Goal: Browse casually

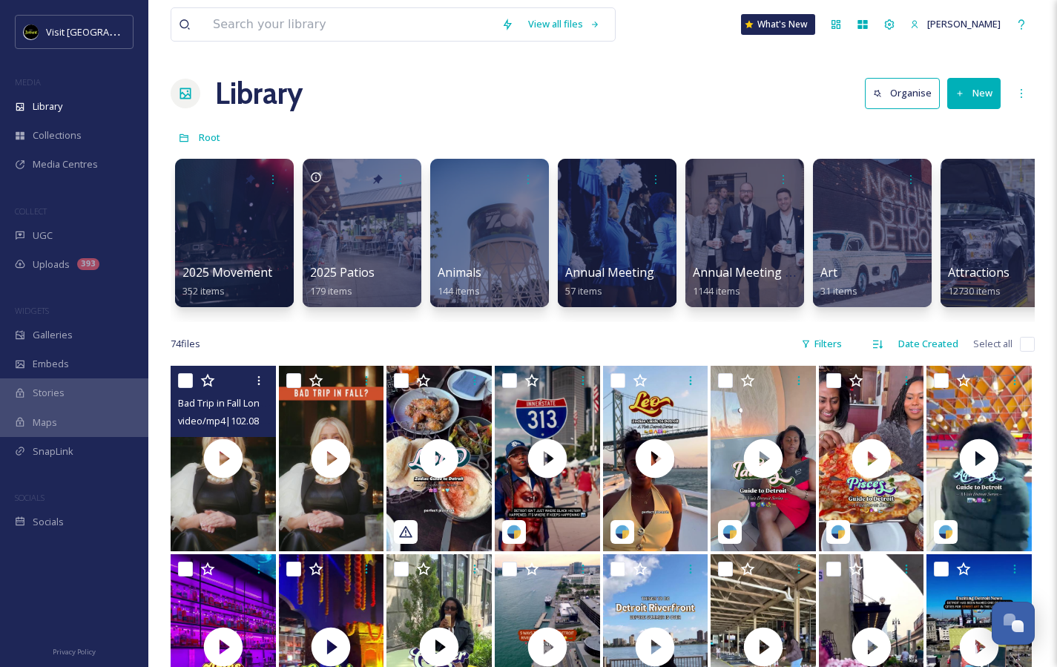
click at [225, 409] on span "Bad Trip in Fall Longform 005 (1).mp4" at bounding box center [258, 402] width 160 height 14
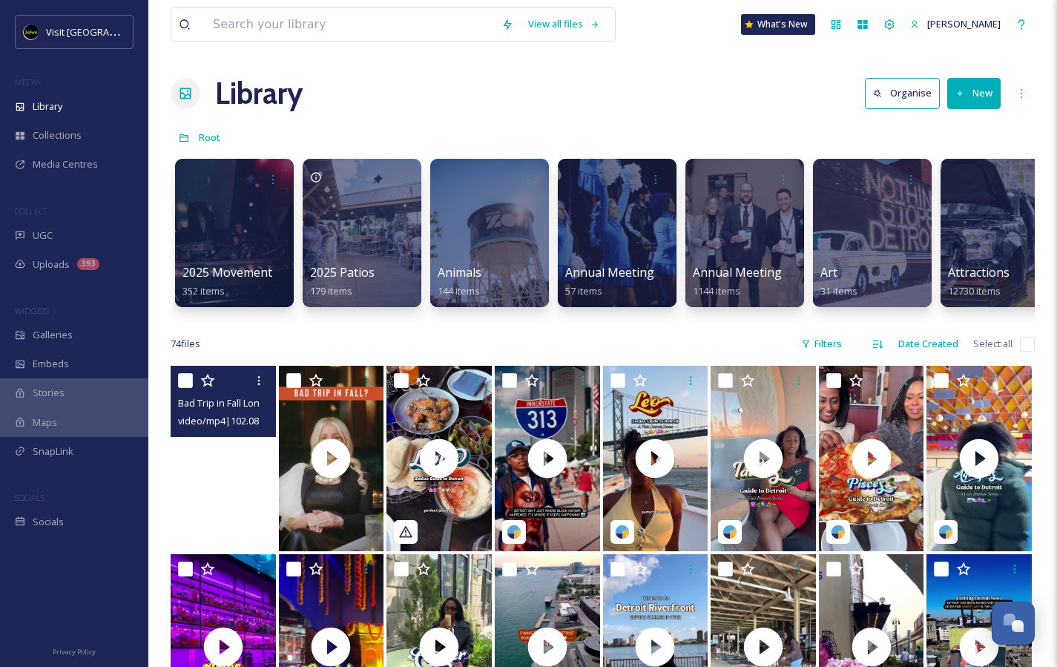
click at [248, 538] on video "Bad Trip in Fall Longform 005 (1).mp4" at bounding box center [223, 458] width 105 height 185
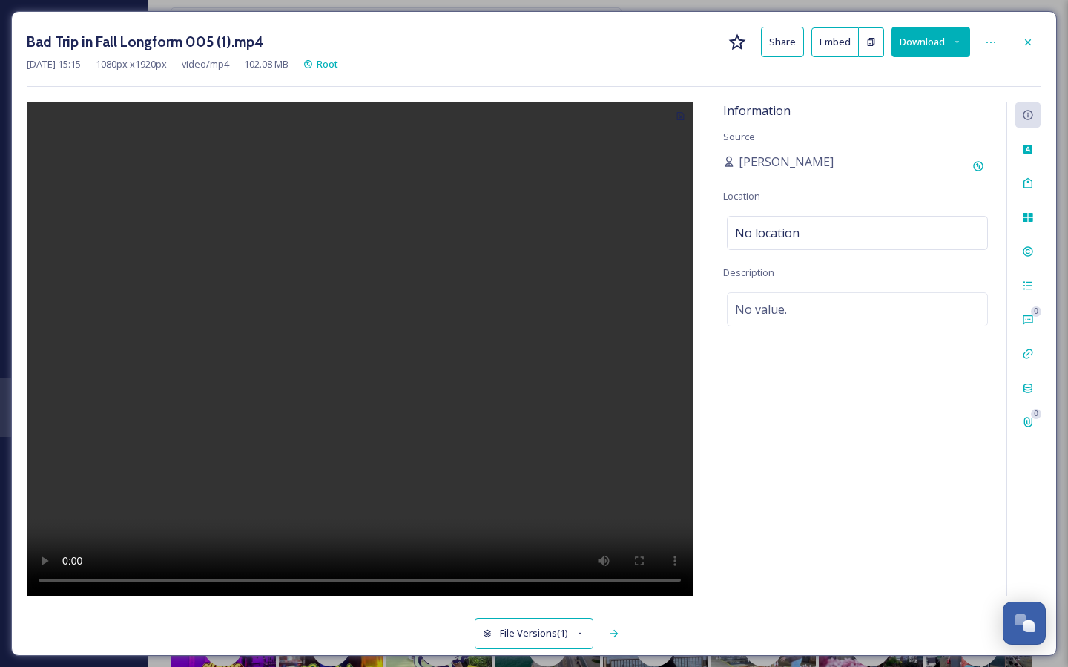
click at [368, 351] on video at bounding box center [360, 349] width 666 height 495
click at [70, 578] on video at bounding box center [360, 349] width 666 height 495
drag, startPoint x: 139, startPoint y: 579, endPoint x: 118, endPoint y: 580, distance: 20.8
click at [118, 580] on video at bounding box center [360, 349] width 666 height 495
click at [66, 578] on video at bounding box center [360, 349] width 666 height 495
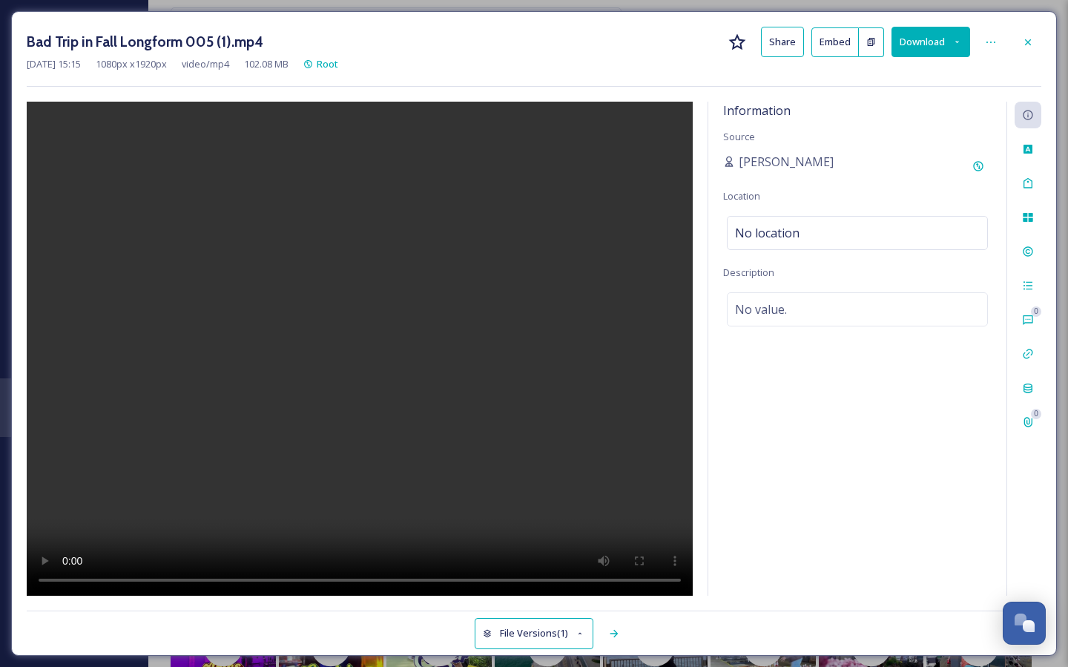
click at [67, 578] on video at bounding box center [360, 349] width 666 height 495
click at [1023, 42] on icon at bounding box center [1028, 42] width 12 height 12
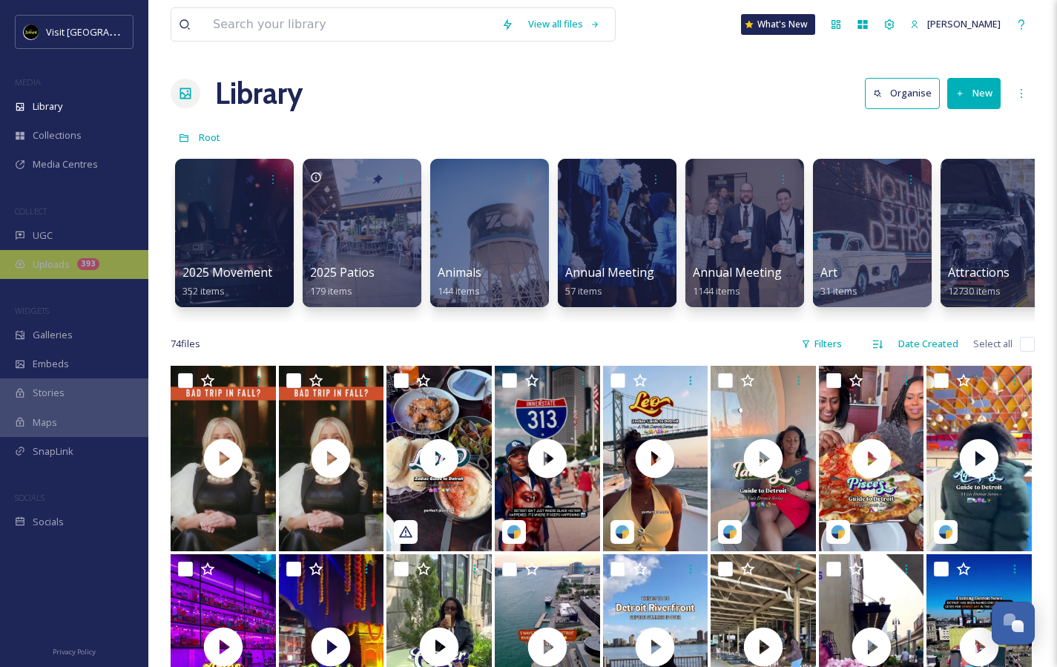
click at [33, 252] on div "Uploads 393" at bounding box center [74, 264] width 148 height 29
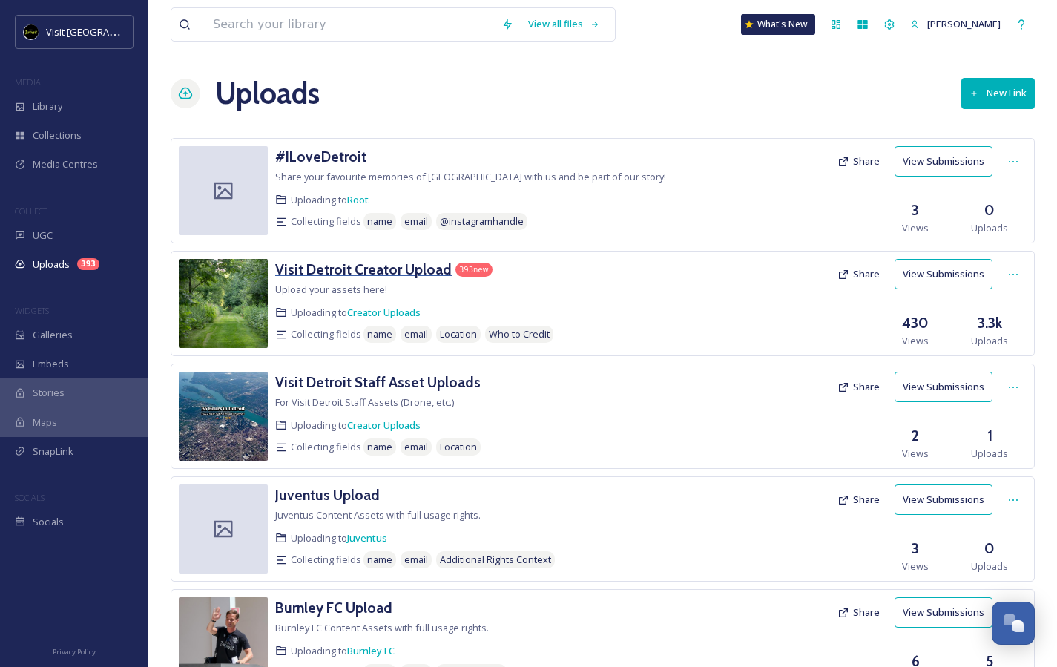
click at [336, 266] on h3 "Visit Detroit Creator Upload" at bounding box center [363, 269] width 176 height 18
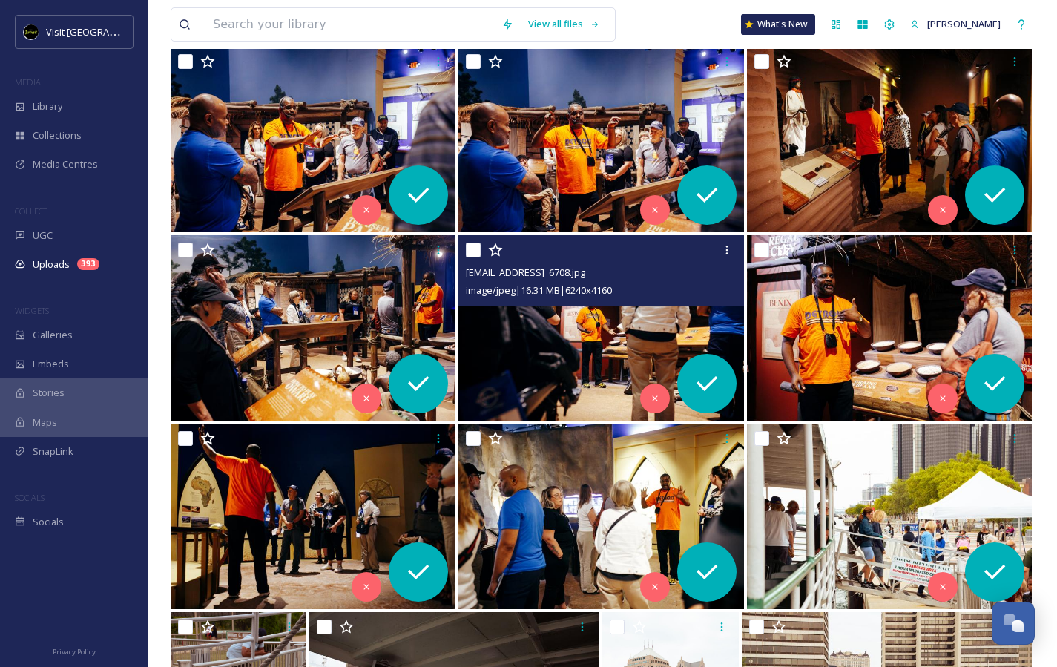
scroll to position [5619, 0]
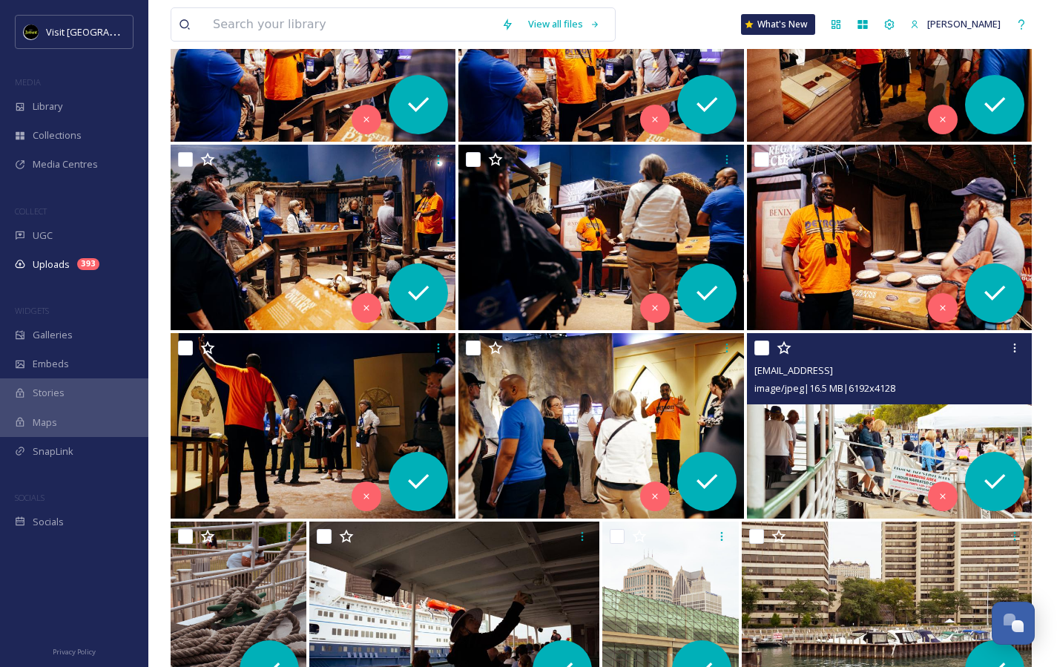
click at [913, 437] on img at bounding box center [889, 425] width 285 height 185
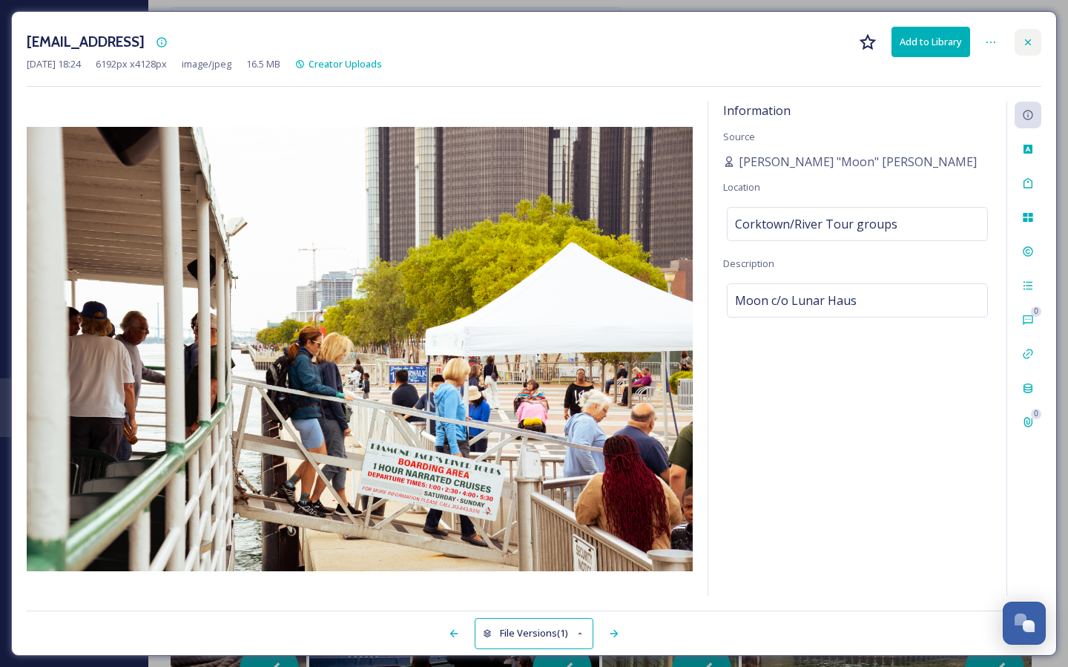
click at [1024, 46] on icon at bounding box center [1028, 42] width 12 height 12
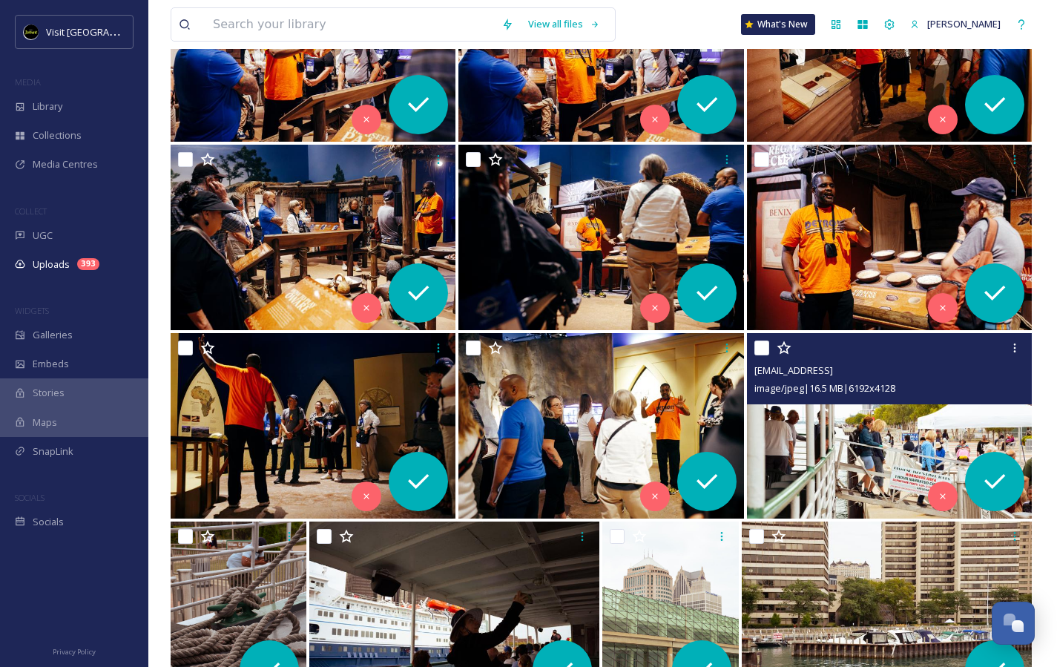
scroll to position [5938, 0]
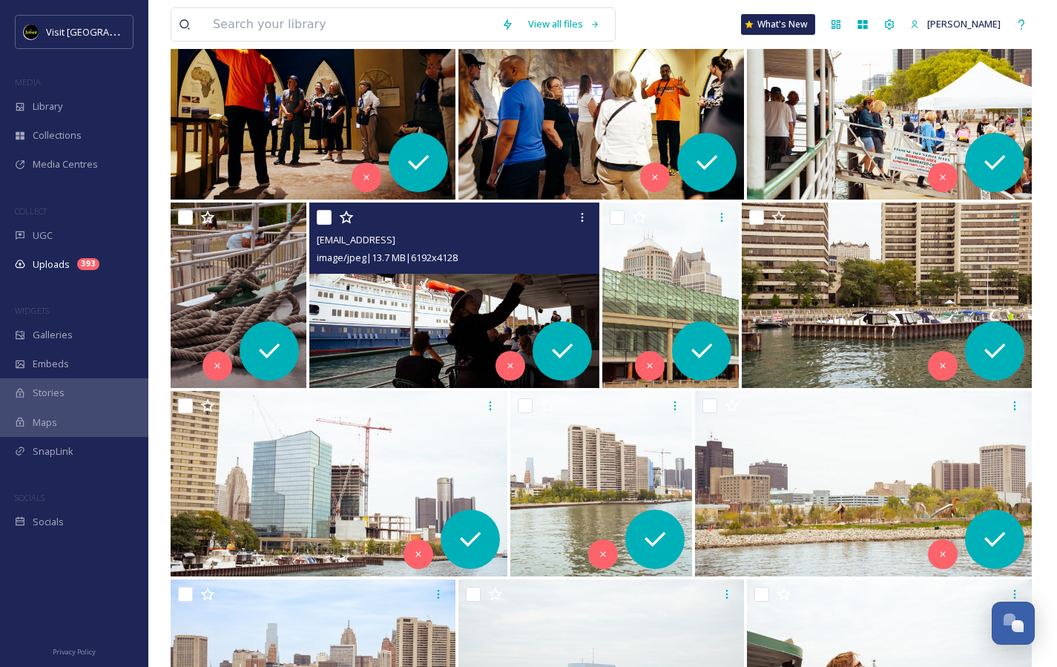
click at [426, 307] on img at bounding box center [454, 294] width 290 height 185
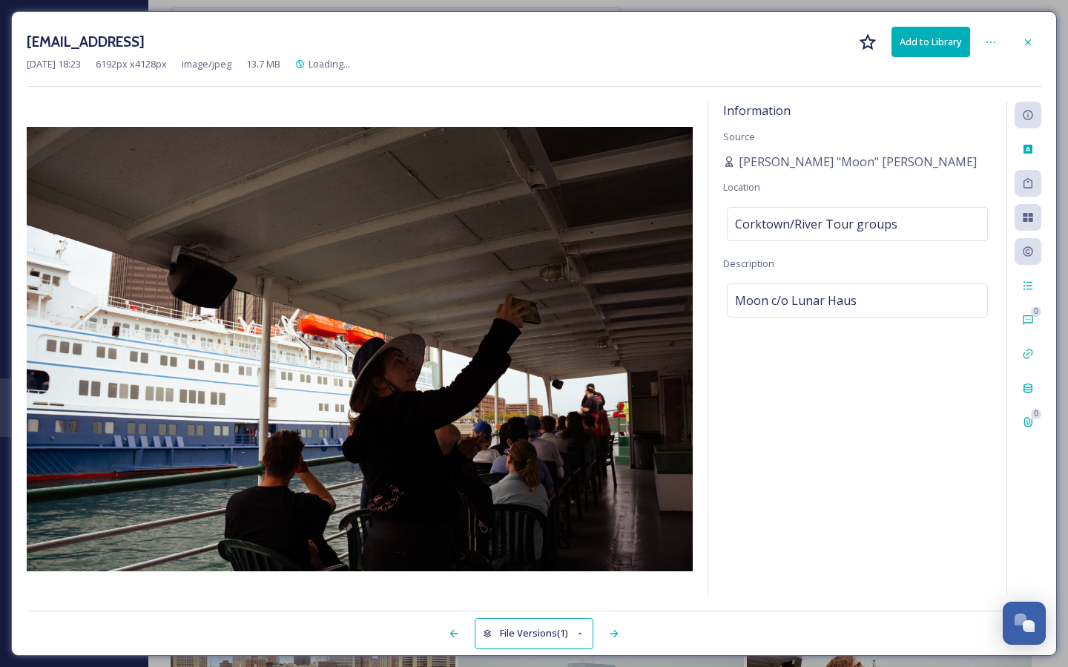
click at [1016, 41] on div at bounding box center [1027, 42] width 27 height 27
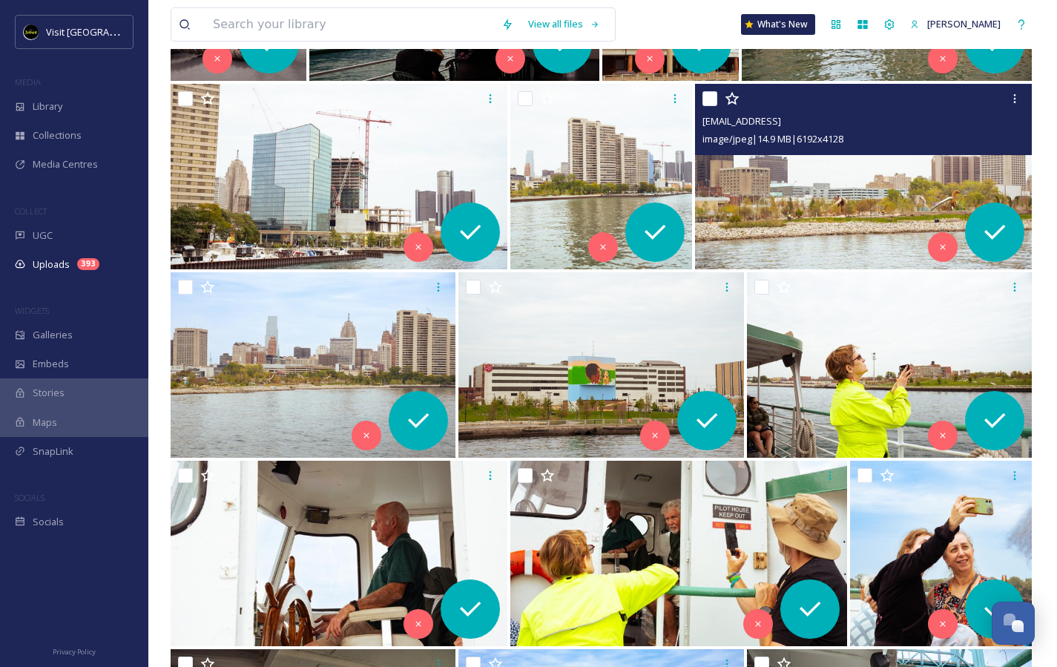
scroll to position [6591, 0]
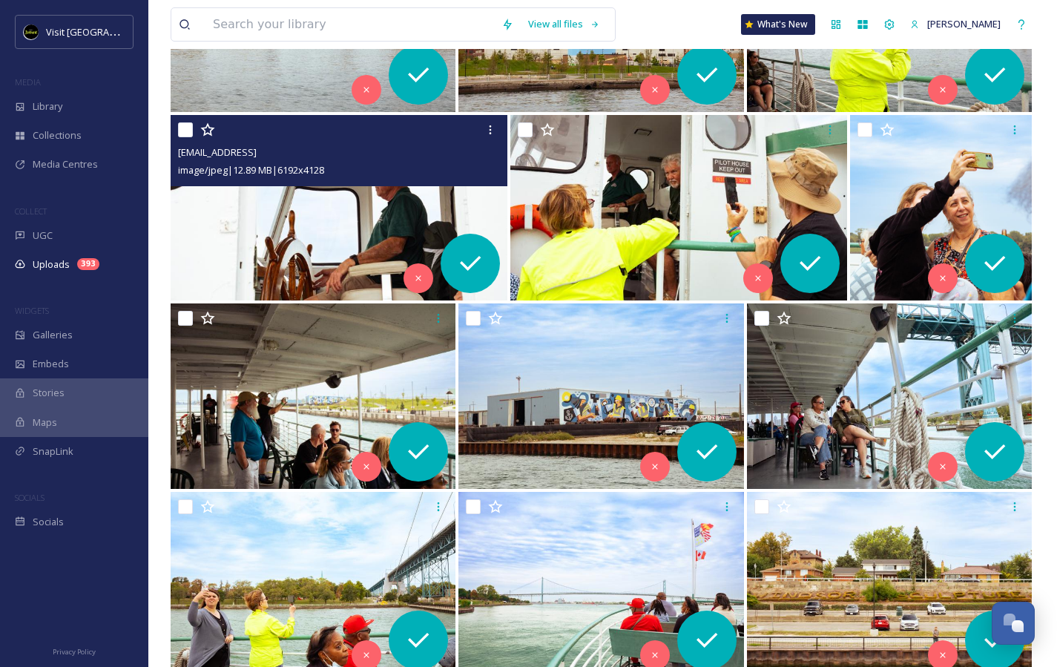
click at [287, 230] on img at bounding box center [339, 207] width 337 height 185
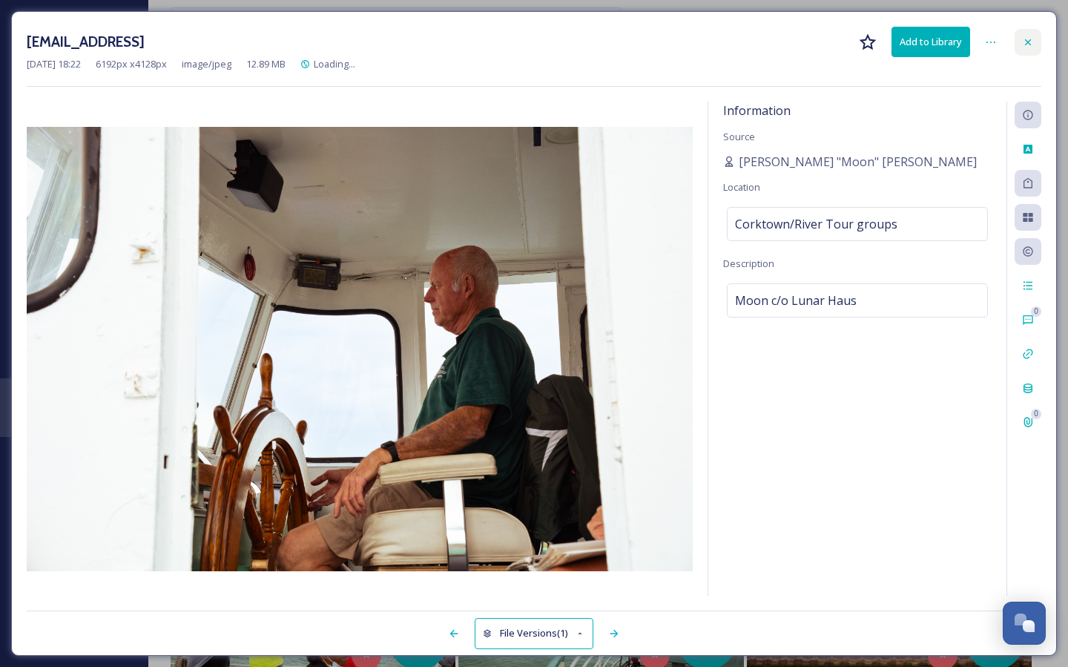
click at [1025, 42] on icon at bounding box center [1028, 42] width 12 height 12
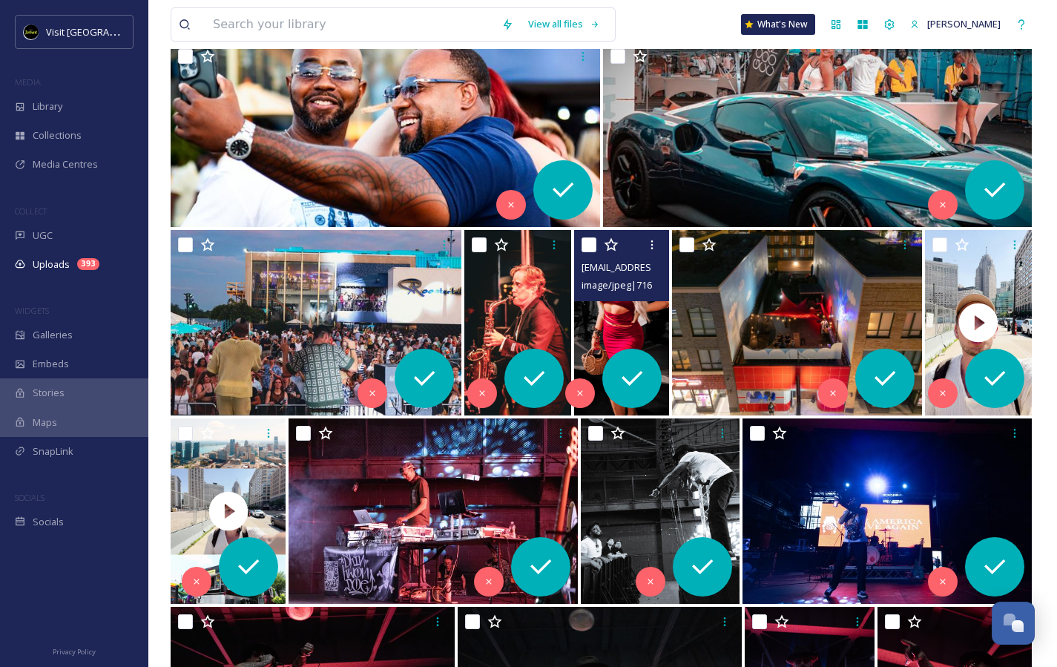
scroll to position [9835, 0]
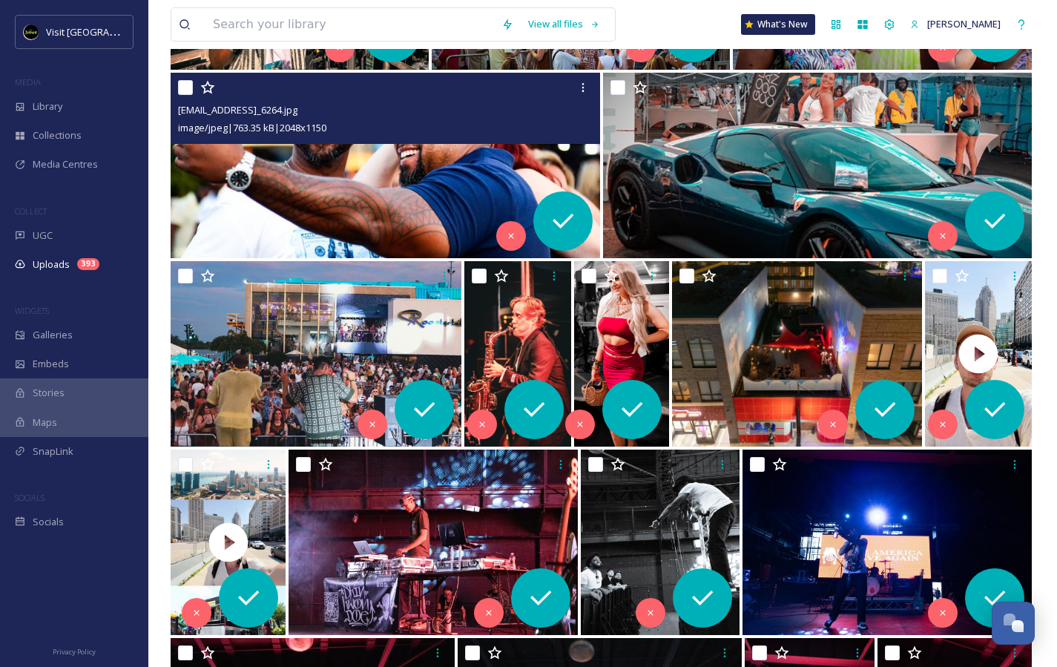
click at [403, 162] on img at bounding box center [385, 165] width 429 height 185
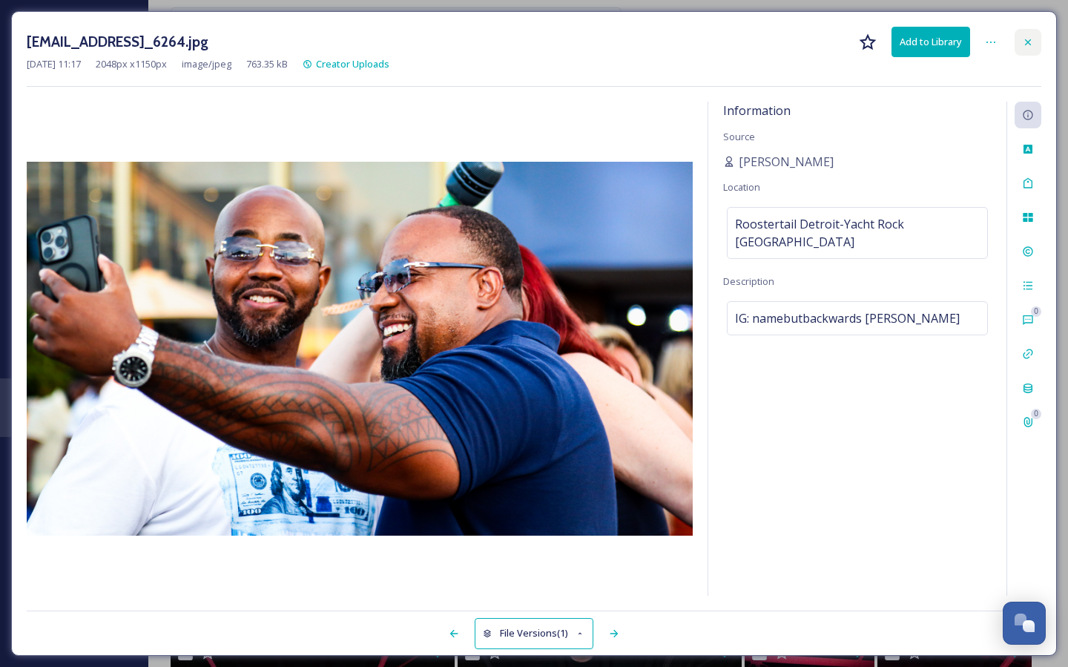
click at [1023, 36] on icon at bounding box center [1028, 42] width 12 height 12
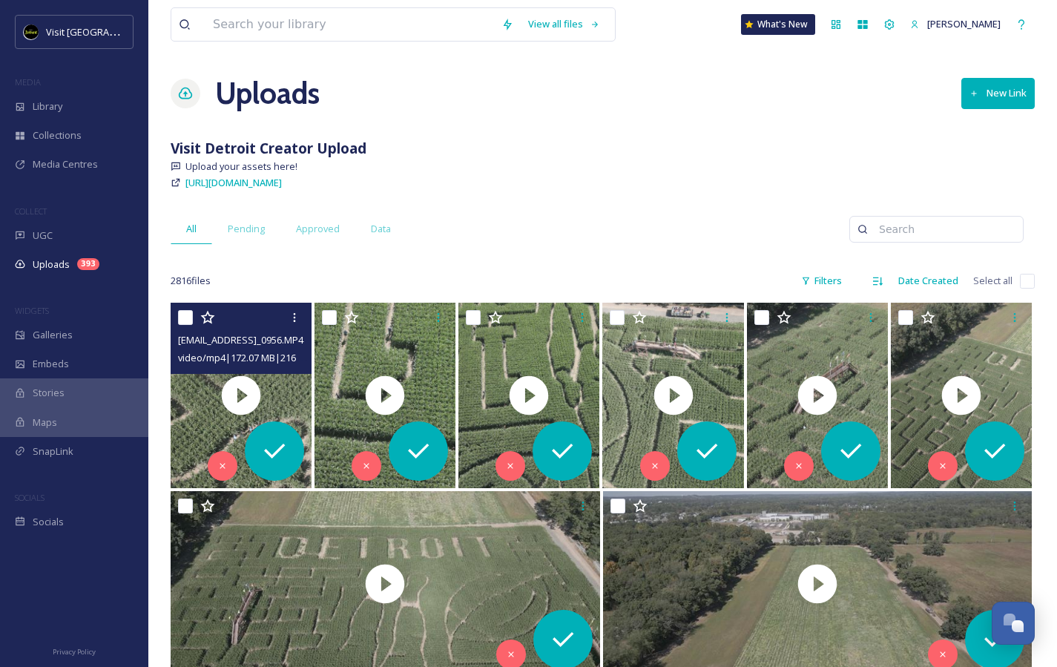
click at [257, 334] on span "[EMAIL_ADDRESS]_0956.MP4" at bounding box center [240, 339] width 125 height 13
click at [251, 322] on div at bounding box center [243, 317] width 130 height 27
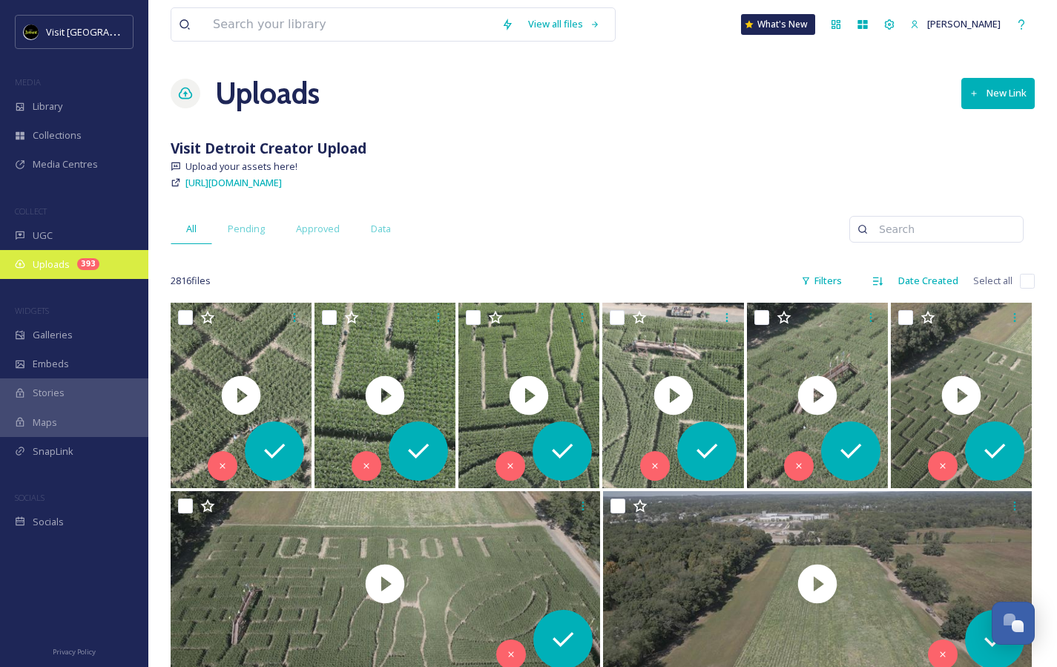
click at [63, 265] on span "Uploads" at bounding box center [51, 264] width 37 height 14
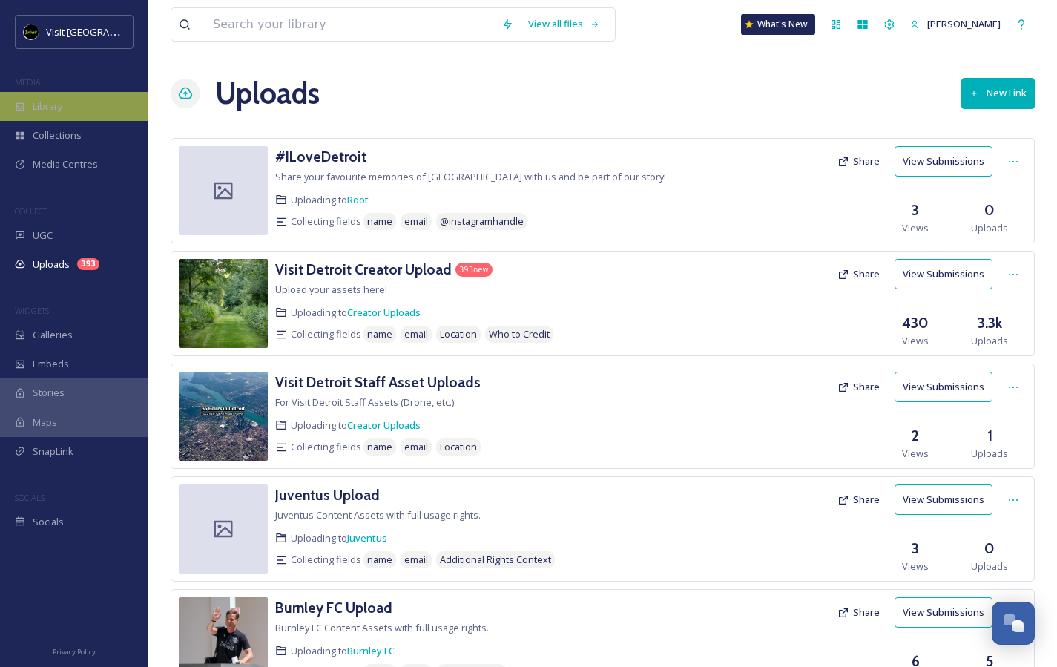
click at [47, 113] on div "Library" at bounding box center [74, 106] width 148 height 29
